Goal: Task Accomplishment & Management: Complete application form

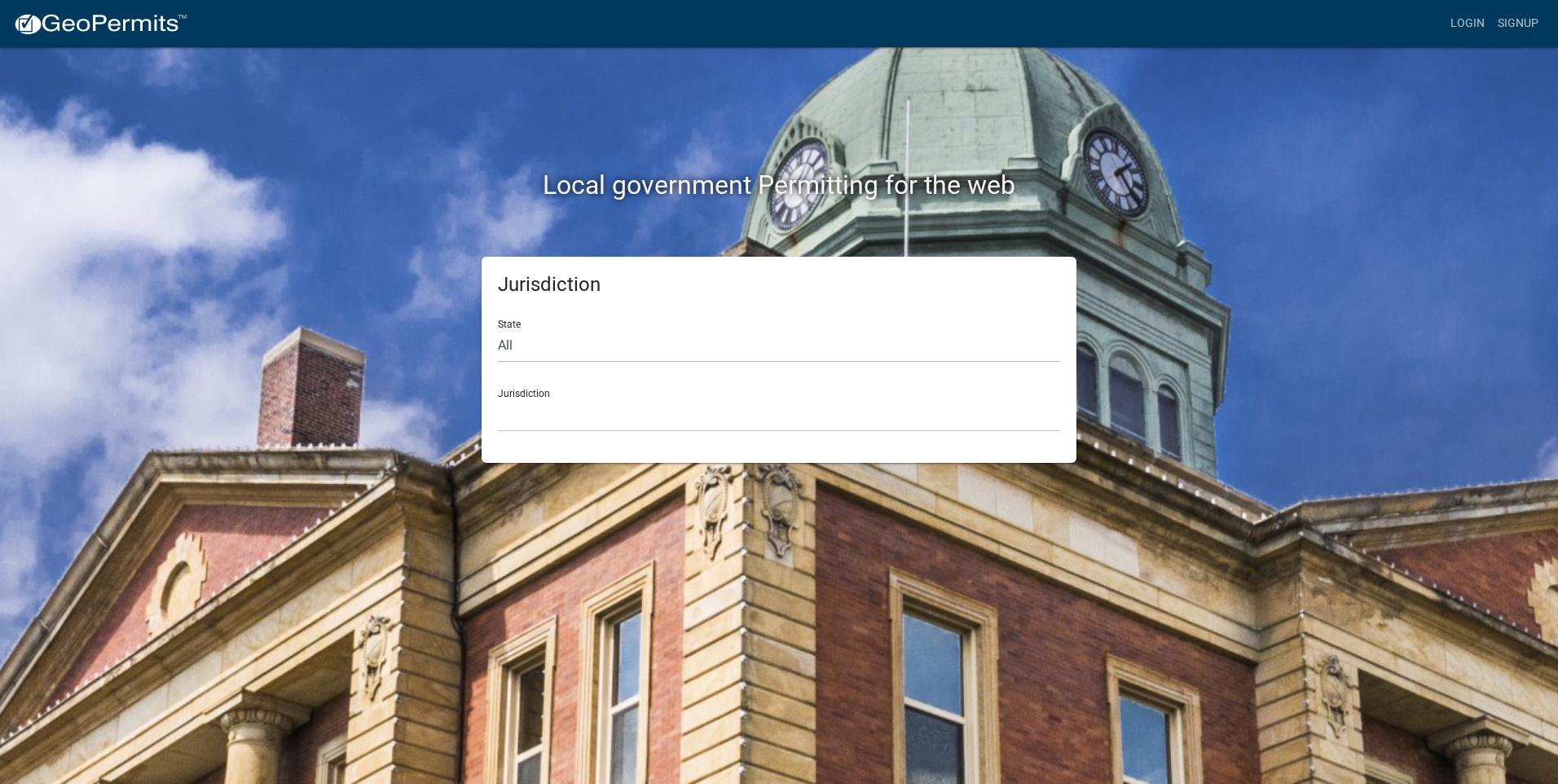
click at [534, 432] on div "Jurisdiction [GEOGRAPHIC_DATA], [US_STATE] [GEOGRAPHIC_DATA], [US_STATE][PERSON…" at bounding box center [779, 404] width 562 height 56
click at [531, 362] on div "State All [US_STATE] [US_STATE] [US_STATE] [US_STATE] [US_STATE] [US_STATE] [US…" at bounding box center [779, 334] width 562 height 56
click at [524, 362] on select "All [US_STATE] [US_STATE] [US_STATE] [US_STATE] [US_STATE] [US_STATE] [US_STATE…" at bounding box center [779, 346] width 562 height 34
select select "[US_STATE]"
click at [506, 362] on select "All [US_STATE] [US_STATE] [US_STATE] [US_STATE] [US_STATE] [US_STATE] [US_STATE…" at bounding box center [779, 346] width 562 height 34
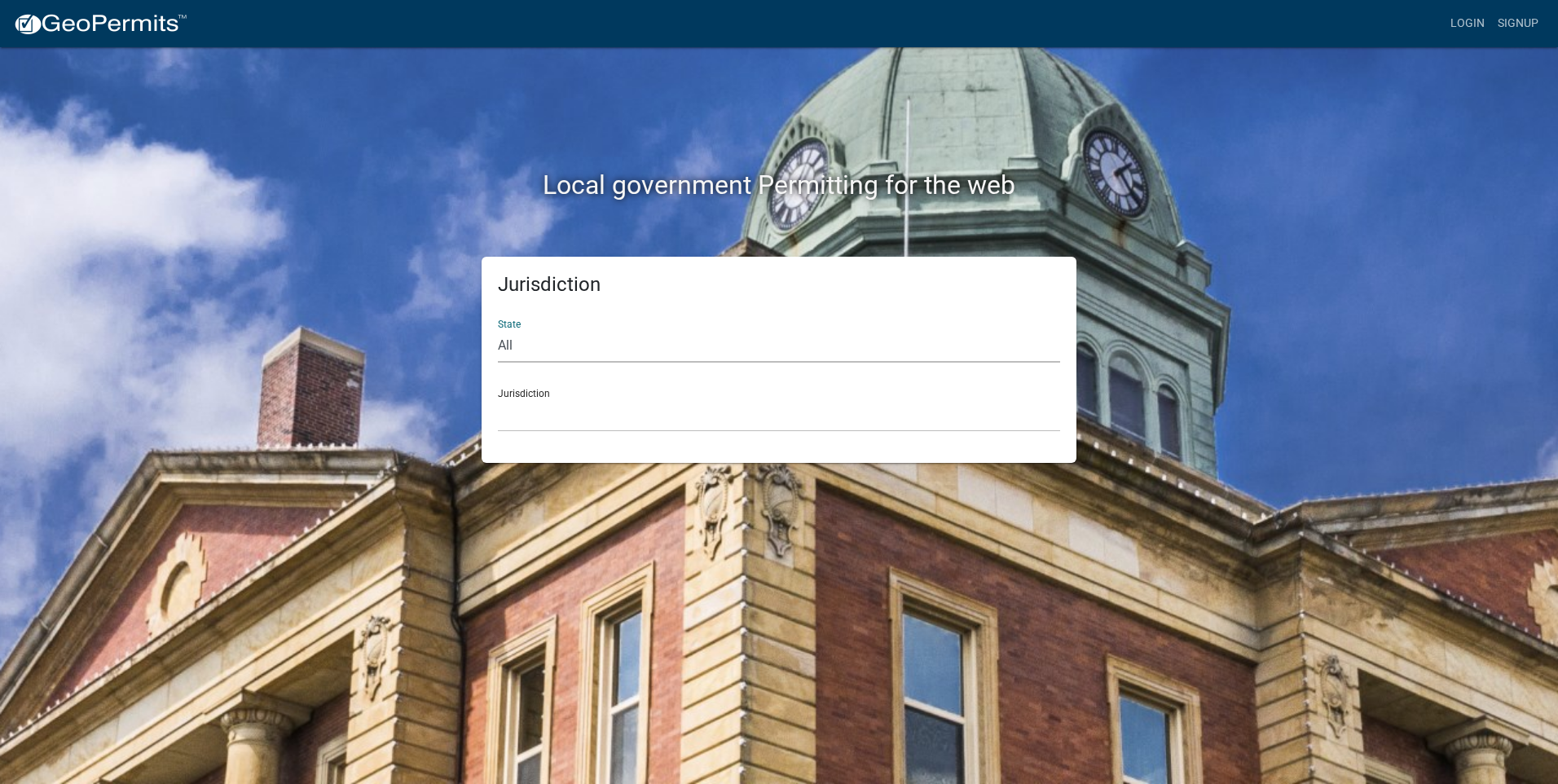
click at [548, 432] on div "Jurisdiction City of [GEOGRAPHIC_DATA], [US_STATE] City of [GEOGRAPHIC_DATA], […" at bounding box center [779, 404] width 562 height 56
click at [537, 432] on select "City of [GEOGRAPHIC_DATA], [US_STATE] City of [GEOGRAPHIC_DATA], [US_STATE] Cit…" at bounding box center [779, 415] width 562 height 34
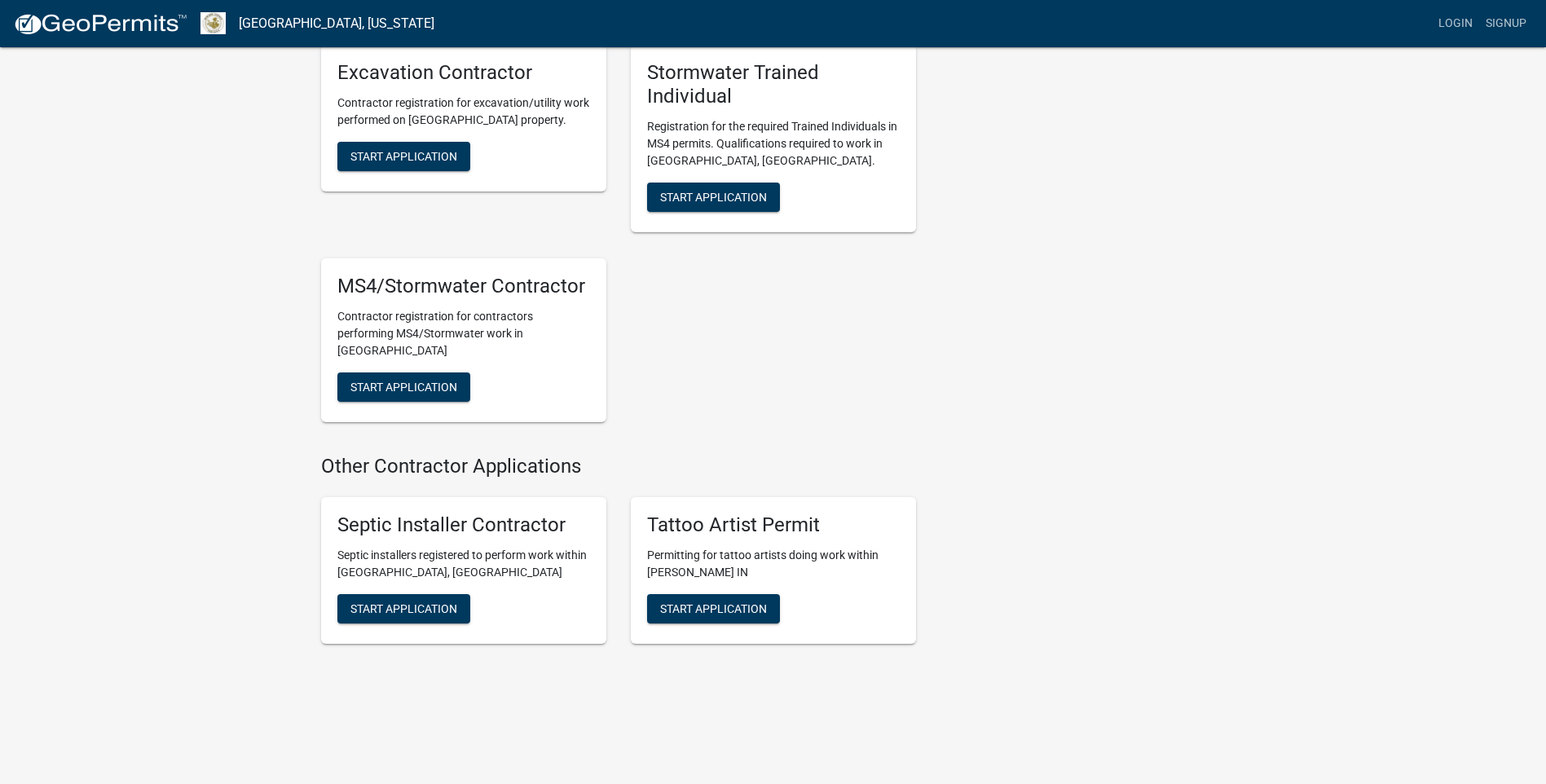
scroll to position [2526, 0]
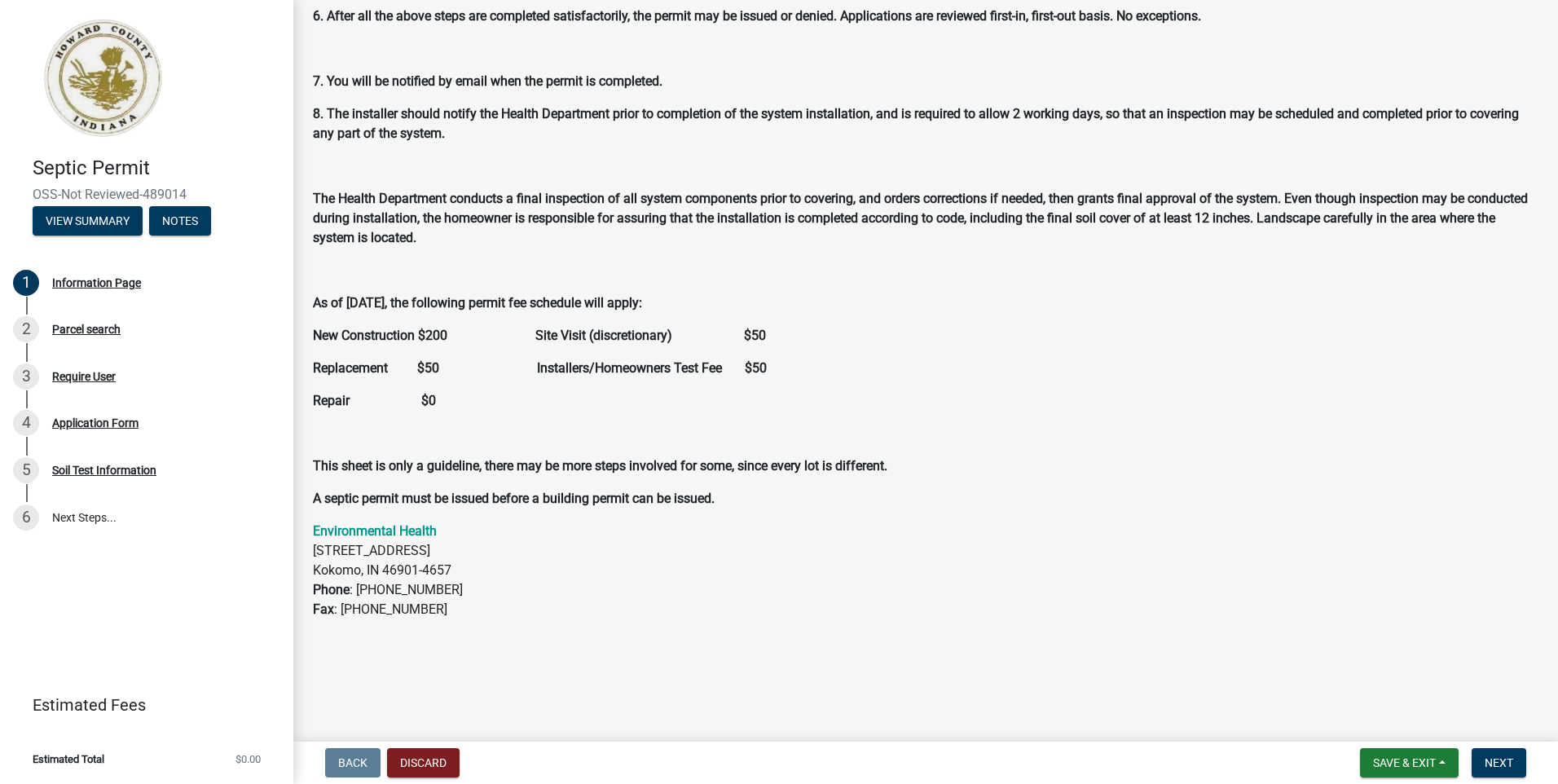
scroll to position [1405, 0]
click at [1485, 756] on span "Next" at bounding box center [1498, 762] width 28 height 13
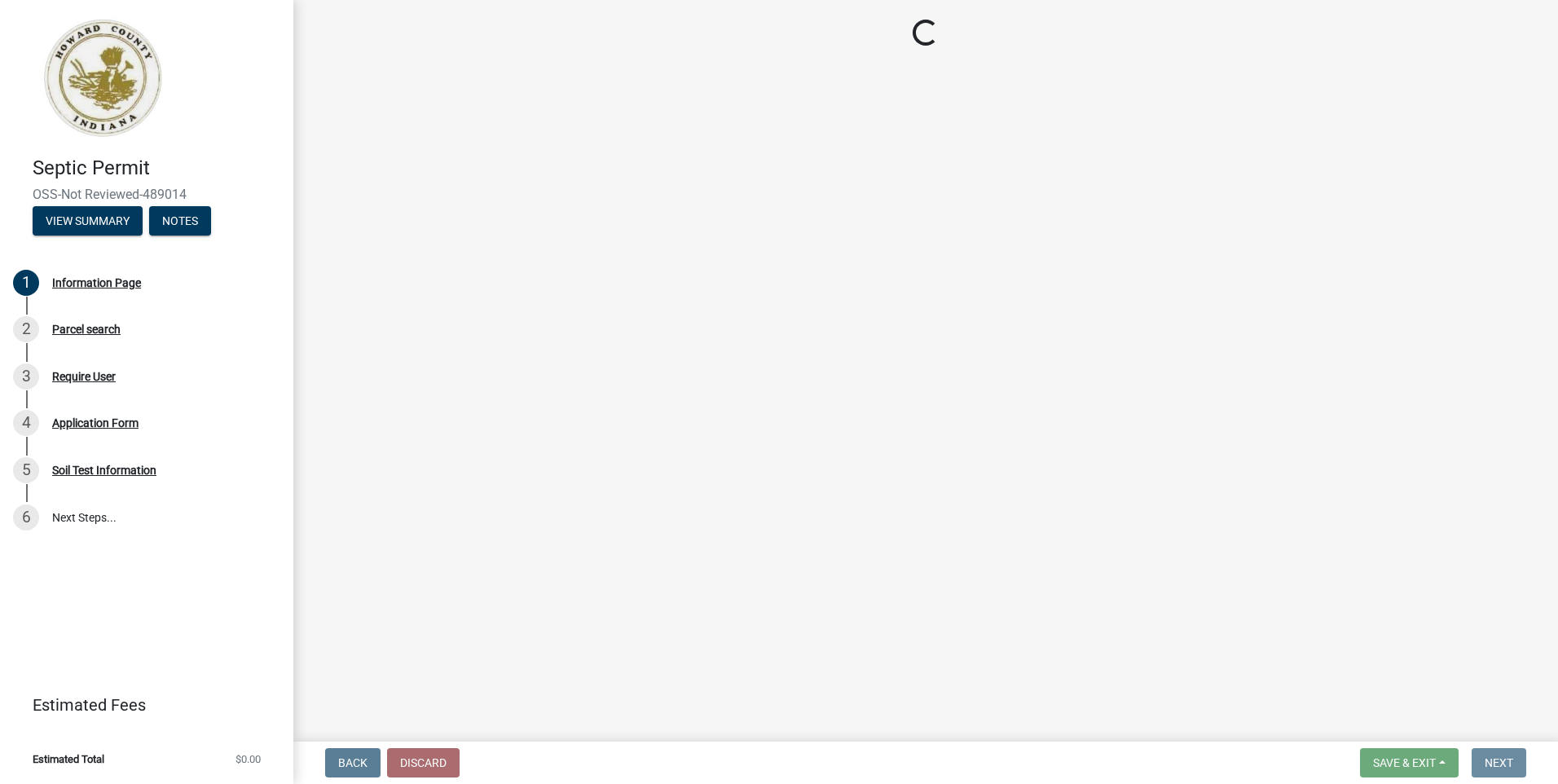
scroll to position [0, 0]
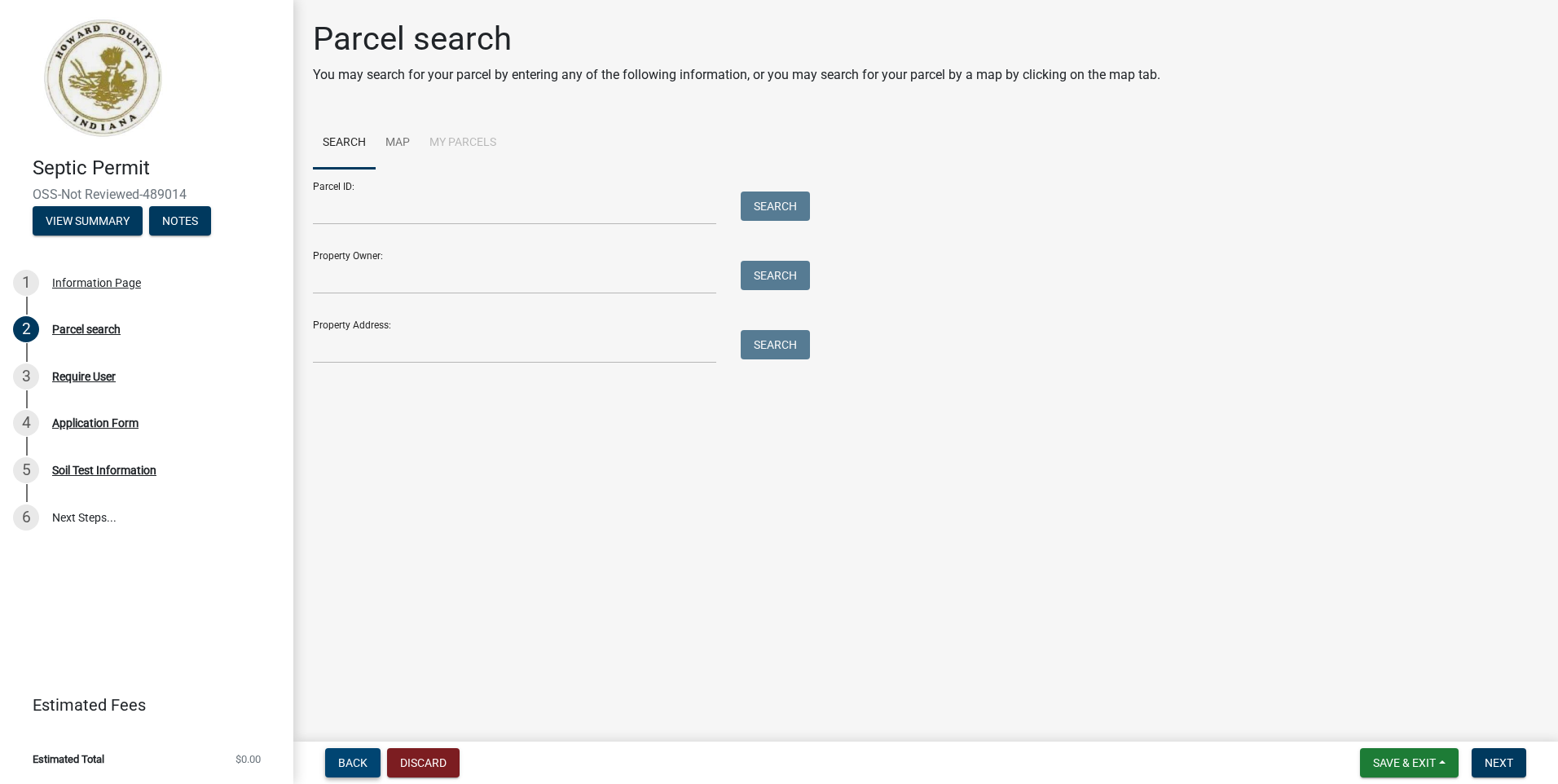
click at [368, 756] on span "Back" at bounding box center [353, 762] width 29 height 13
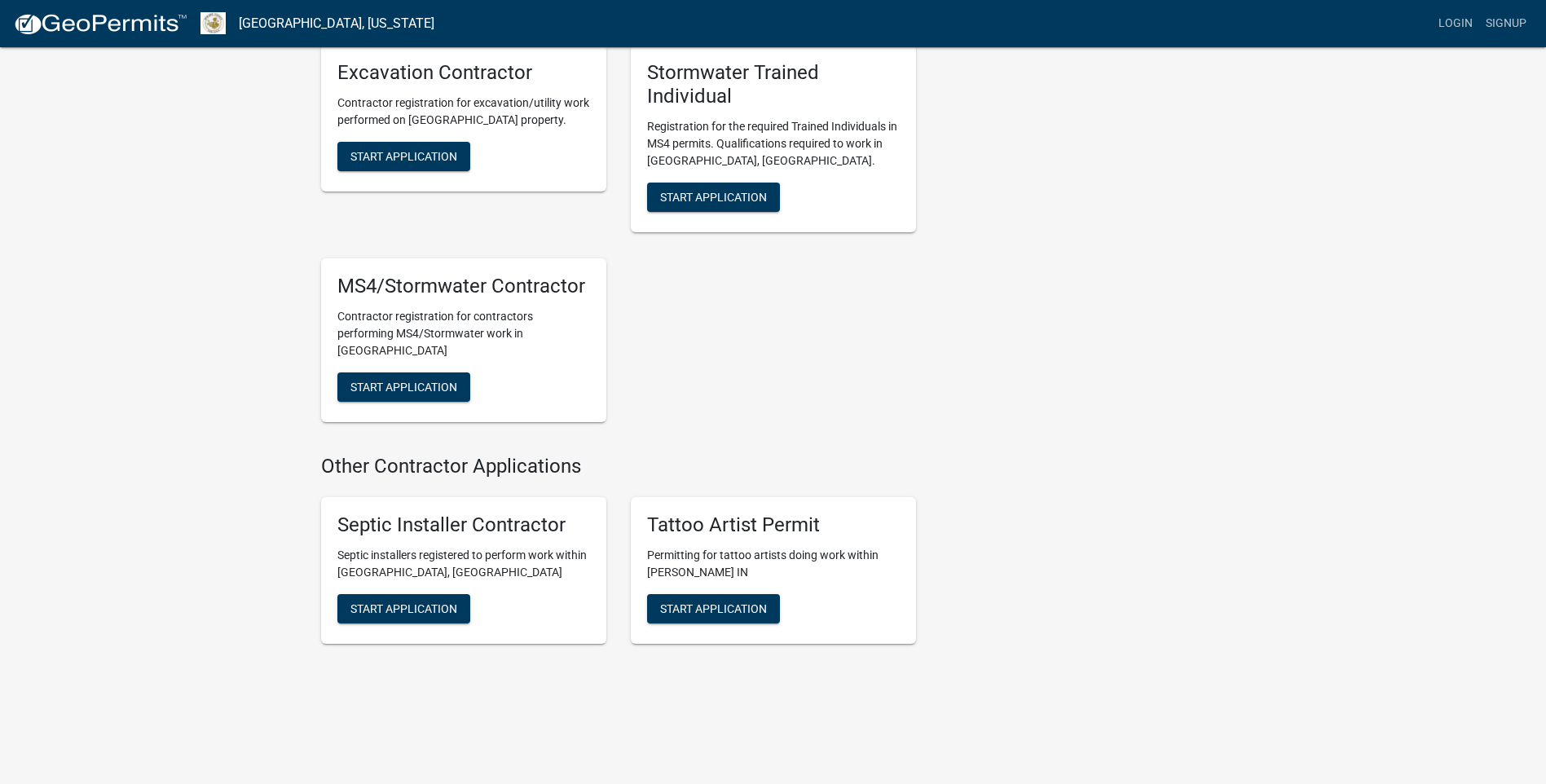
scroll to position [3504, 0]
click at [443, 602] on span "Start Application" at bounding box center [404, 608] width 107 height 13
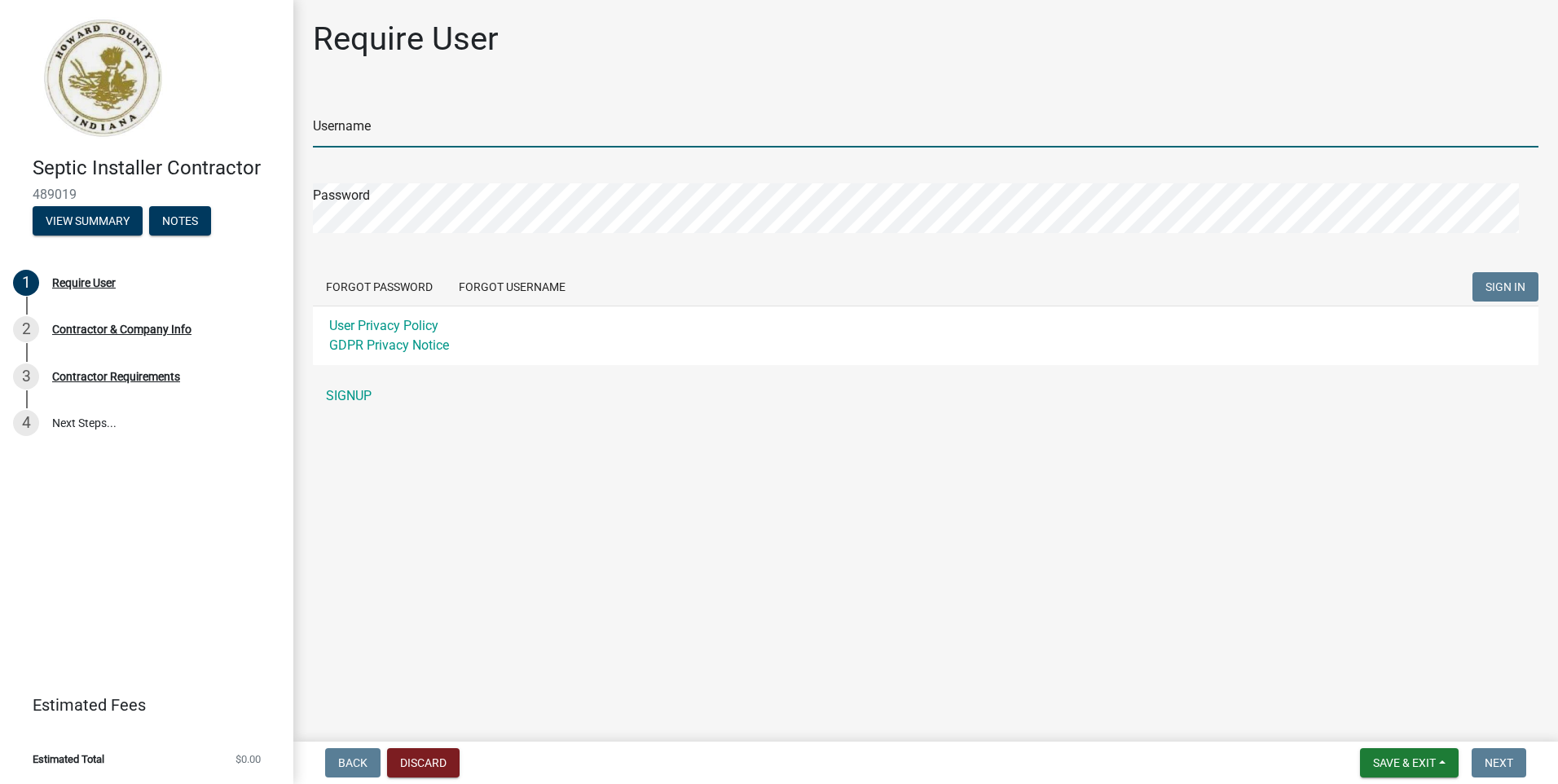
type input "[EMAIL_ADDRESS][DOMAIN_NAME]"
